Goal: Navigation & Orientation: Find specific page/section

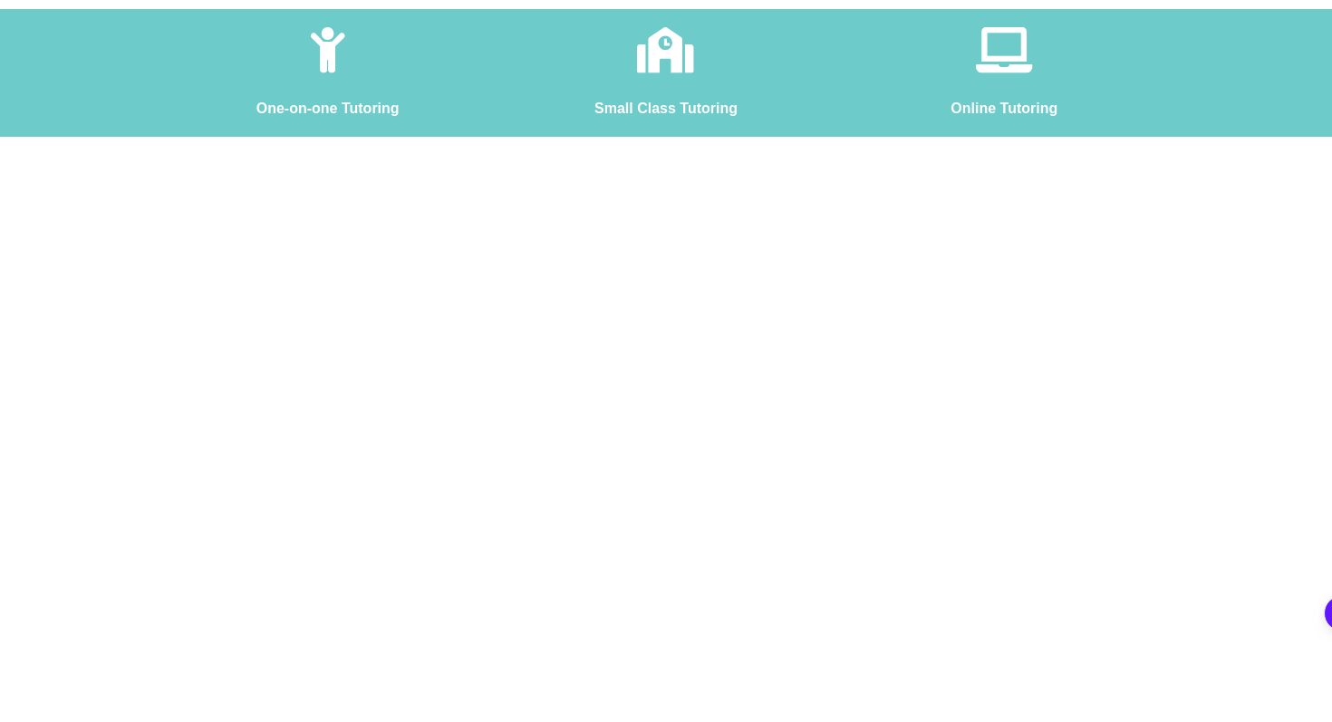
scroll to position [748, 0]
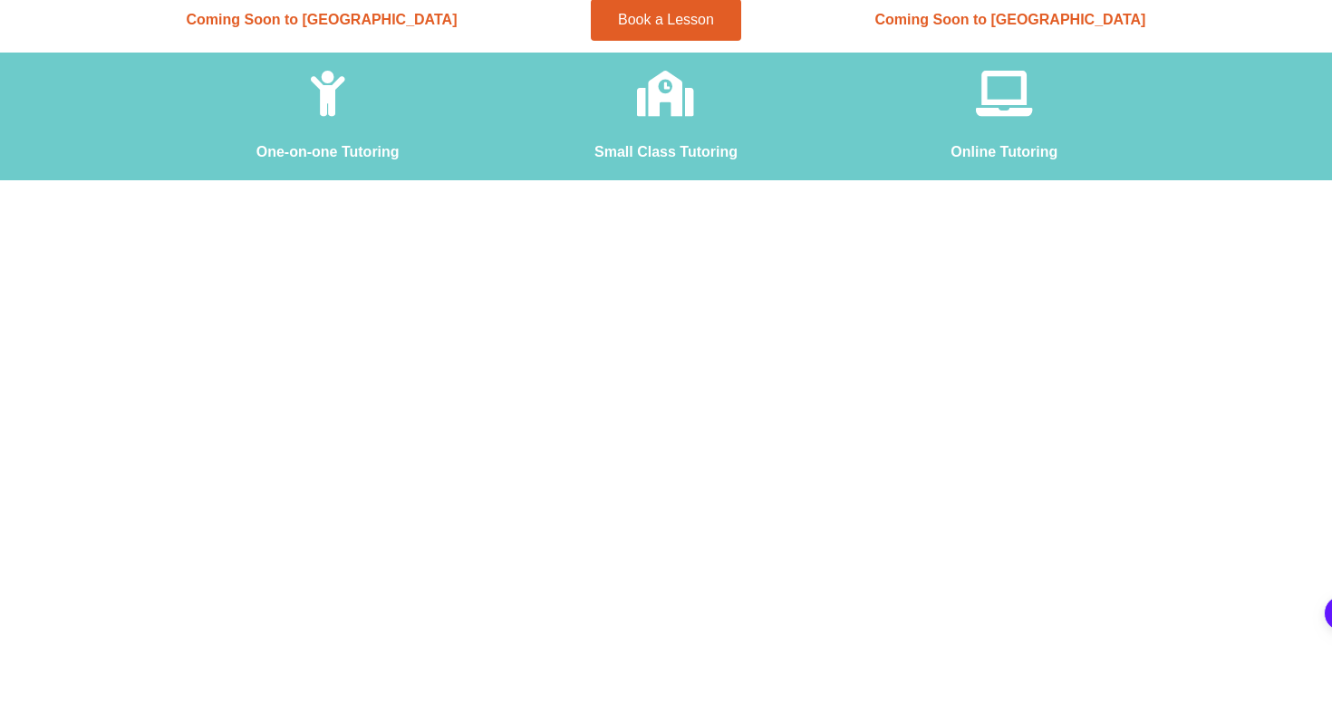
click at [1021, 16] on span "Coming Soon to [GEOGRAPHIC_DATA]" at bounding box center [1010, 19] width 271 height 15
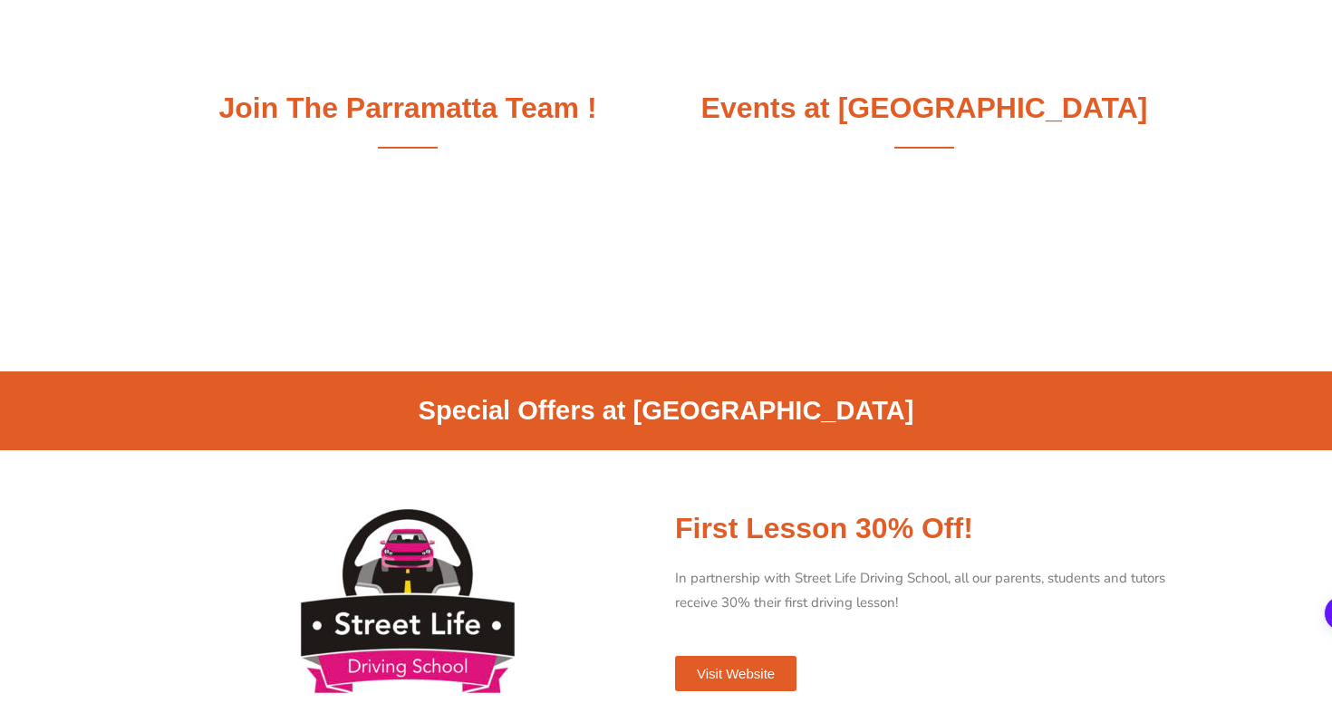
scroll to position [1357, 0]
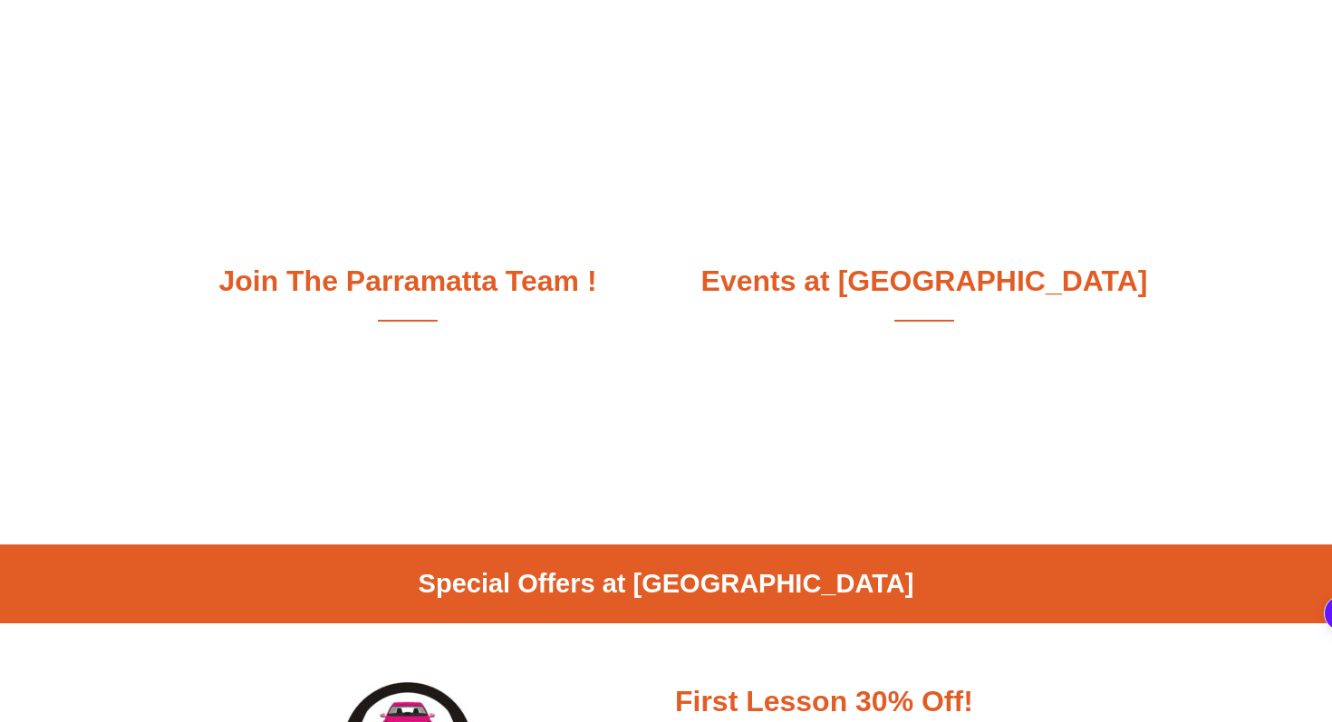
click at [447, 270] on h2 "Join The Parramatta Team !" at bounding box center [408, 282] width 499 height 38
click at [415, 321] on div at bounding box center [408, 320] width 499 height 5
click at [913, 297] on h2 "Events at [GEOGRAPHIC_DATA]" at bounding box center [924, 282] width 499 height 38
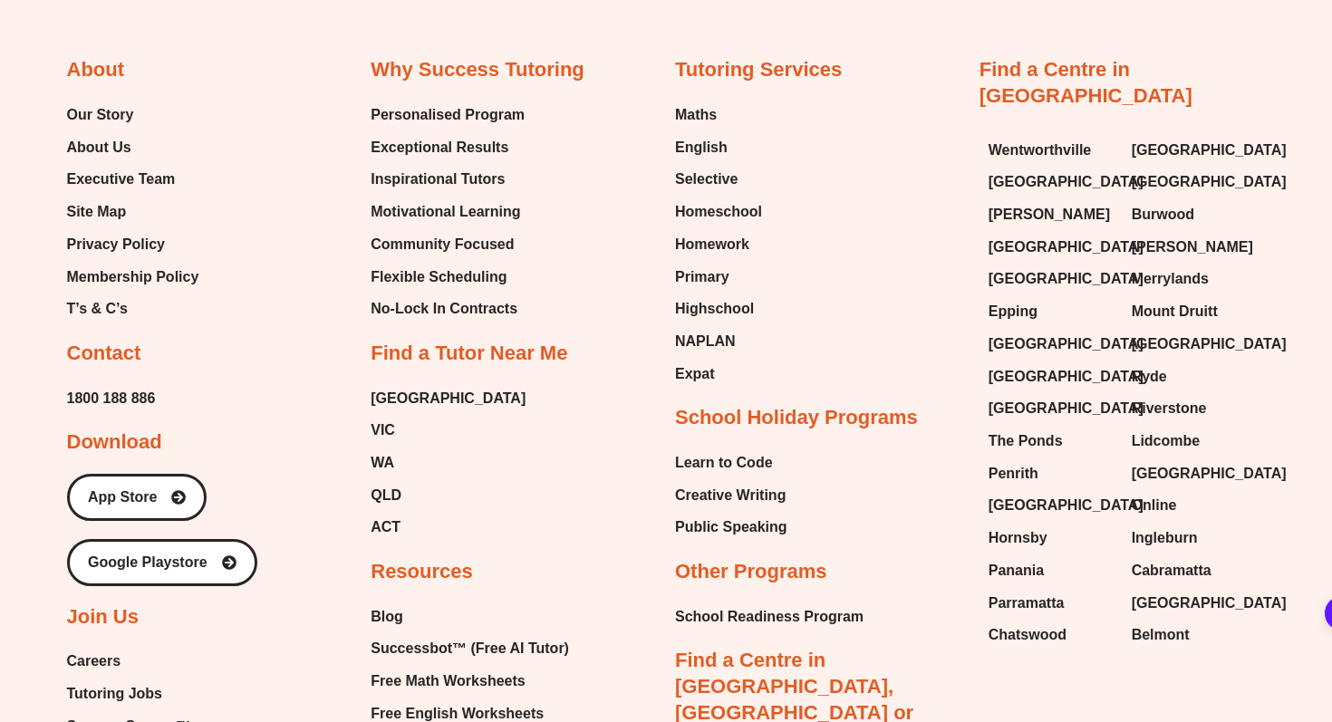
scroll to position [4759, 0]
